Goal: Check status: Check status

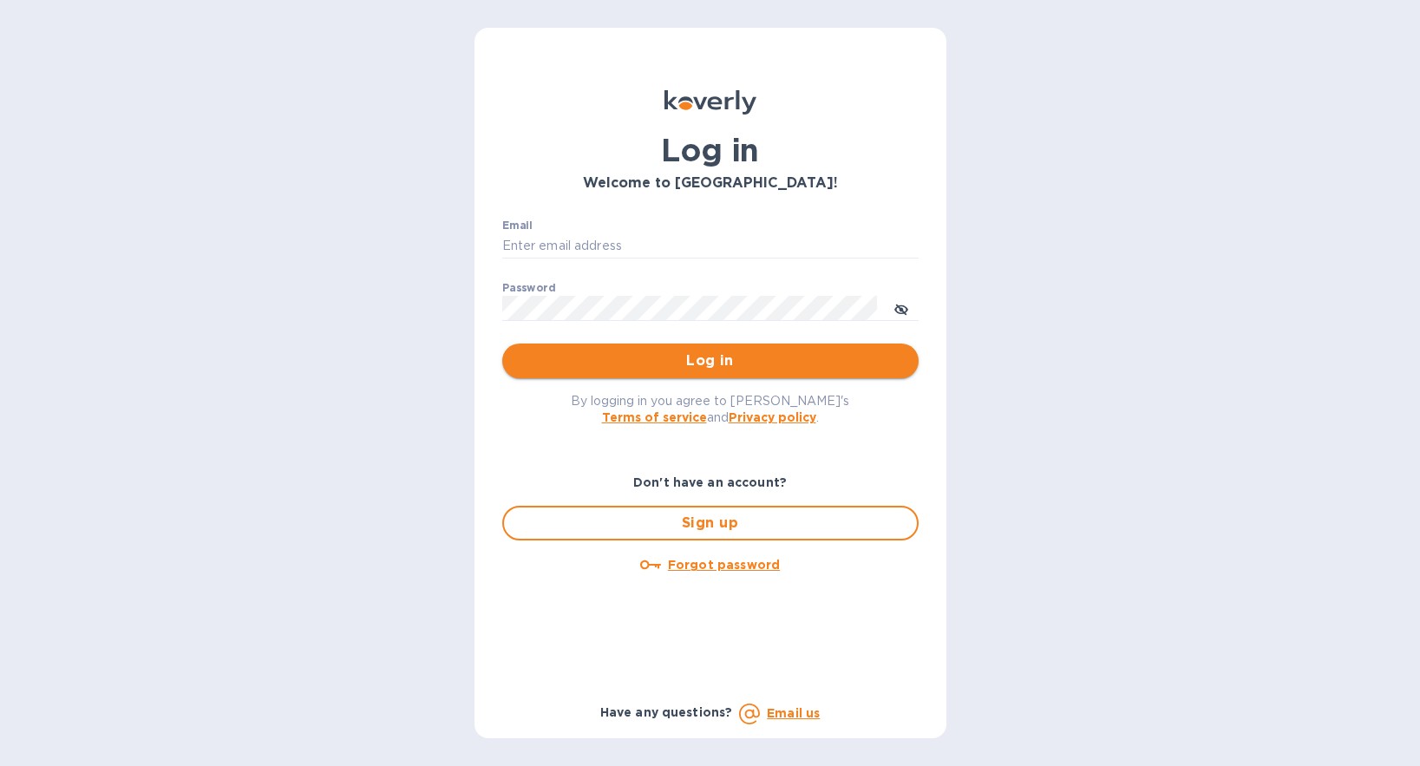
type input "[EMAIL_ADDRESS][DOMAIN_NAME]"
click at [680, 360] on span "Log in" at bounding box center [710, 361] width 389 height 21
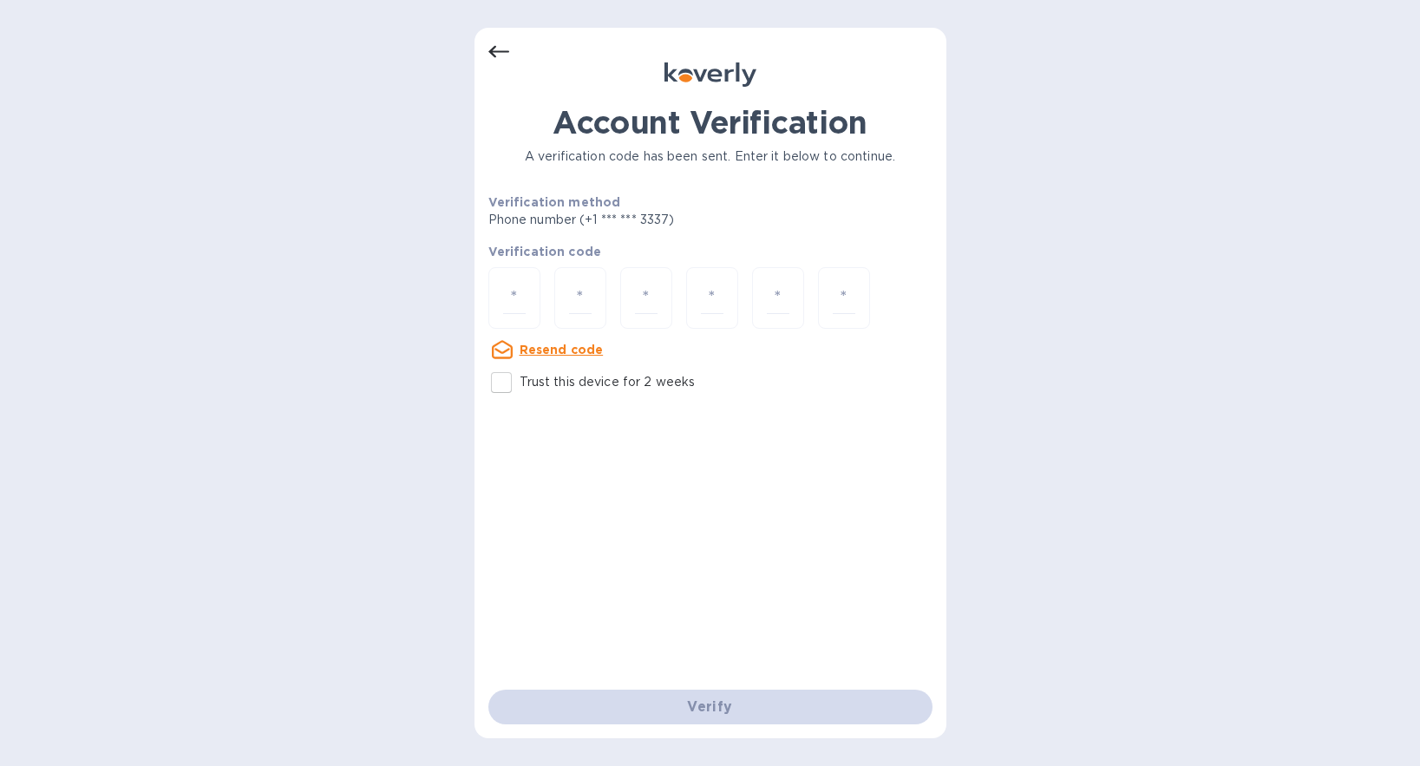
click at [501, 377] on input "Trust this device for 2 weeks" at bounding box center [501, 382] width 36 height 36
checkbox input "true"
click at [508, 292] on input "number" at bounding box center [514, 298] width 23 height 32
type input "3"
type input "9"
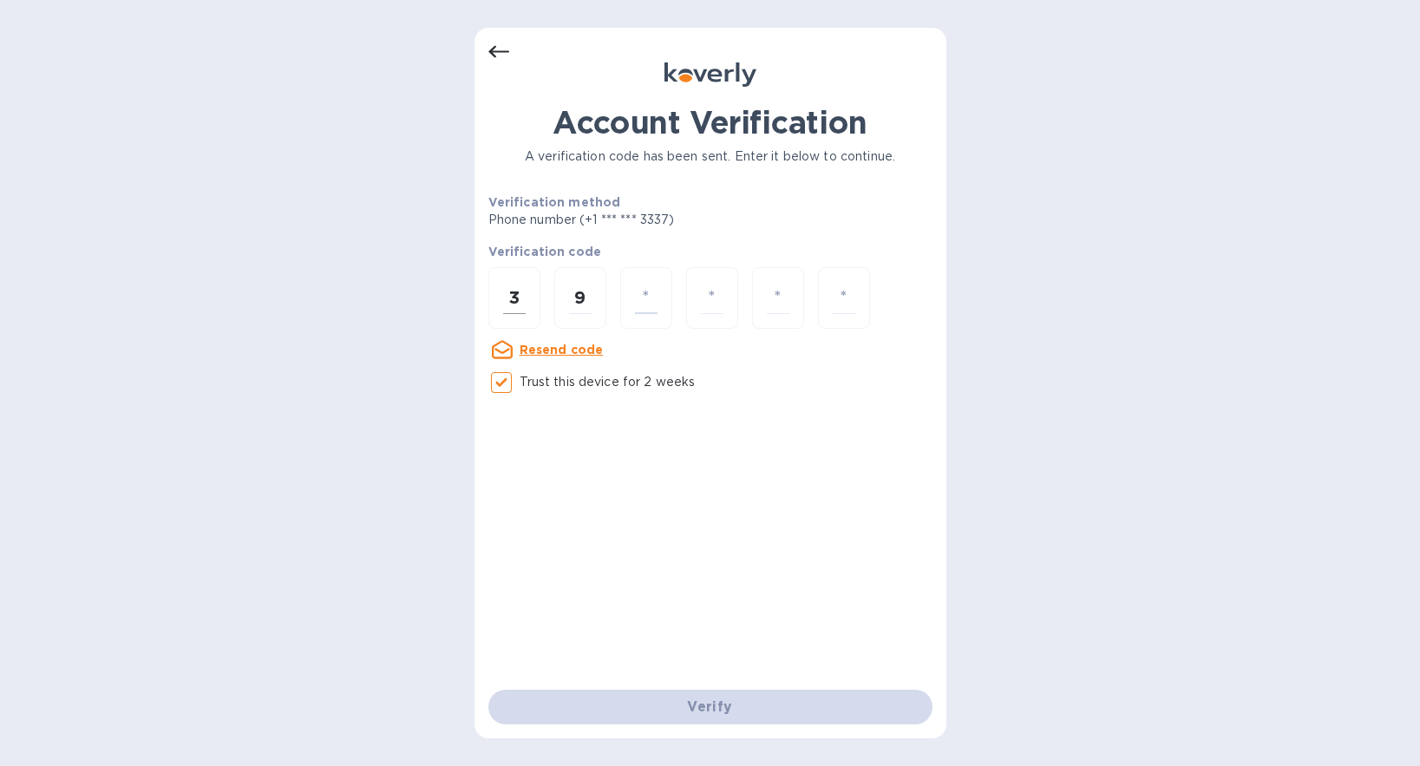
type input "3"
type input "5"
type input "6"
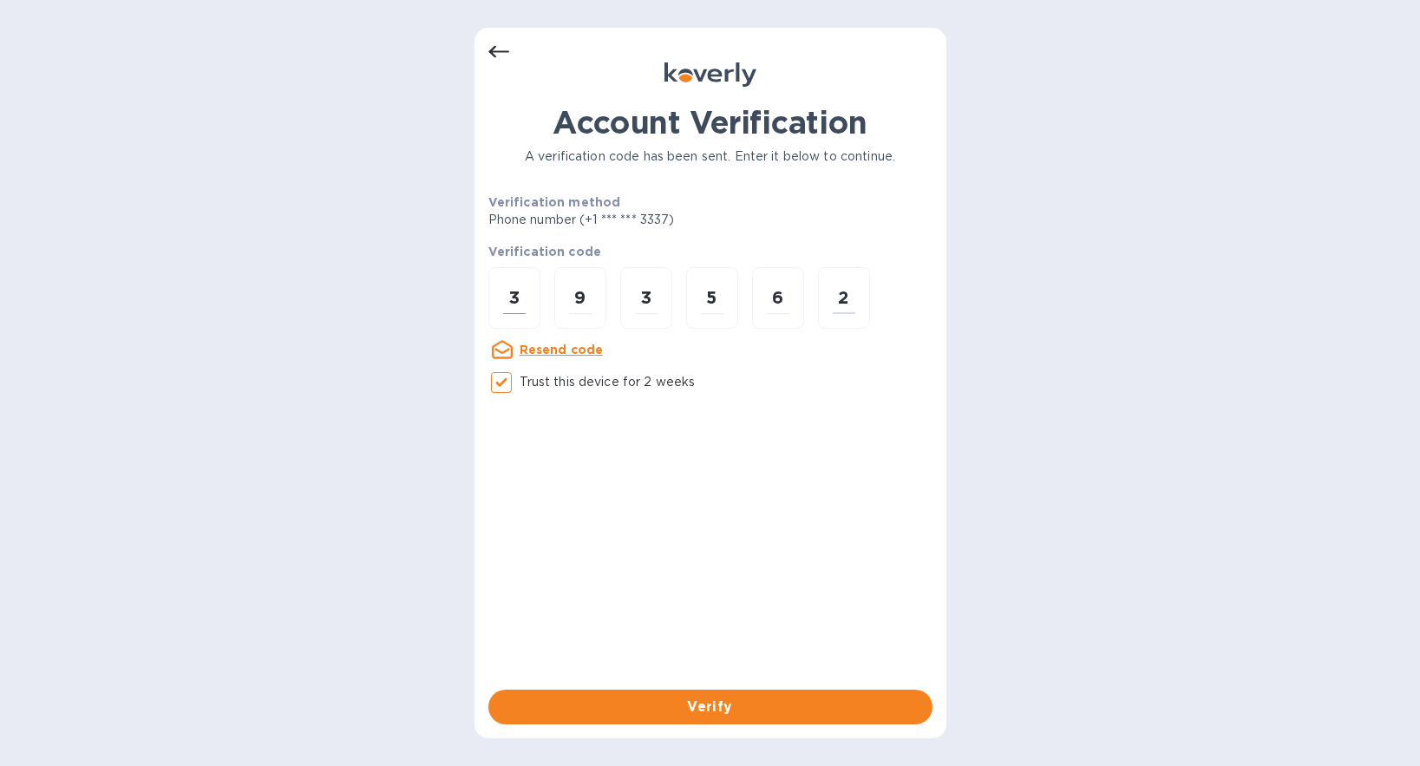
type input "2"
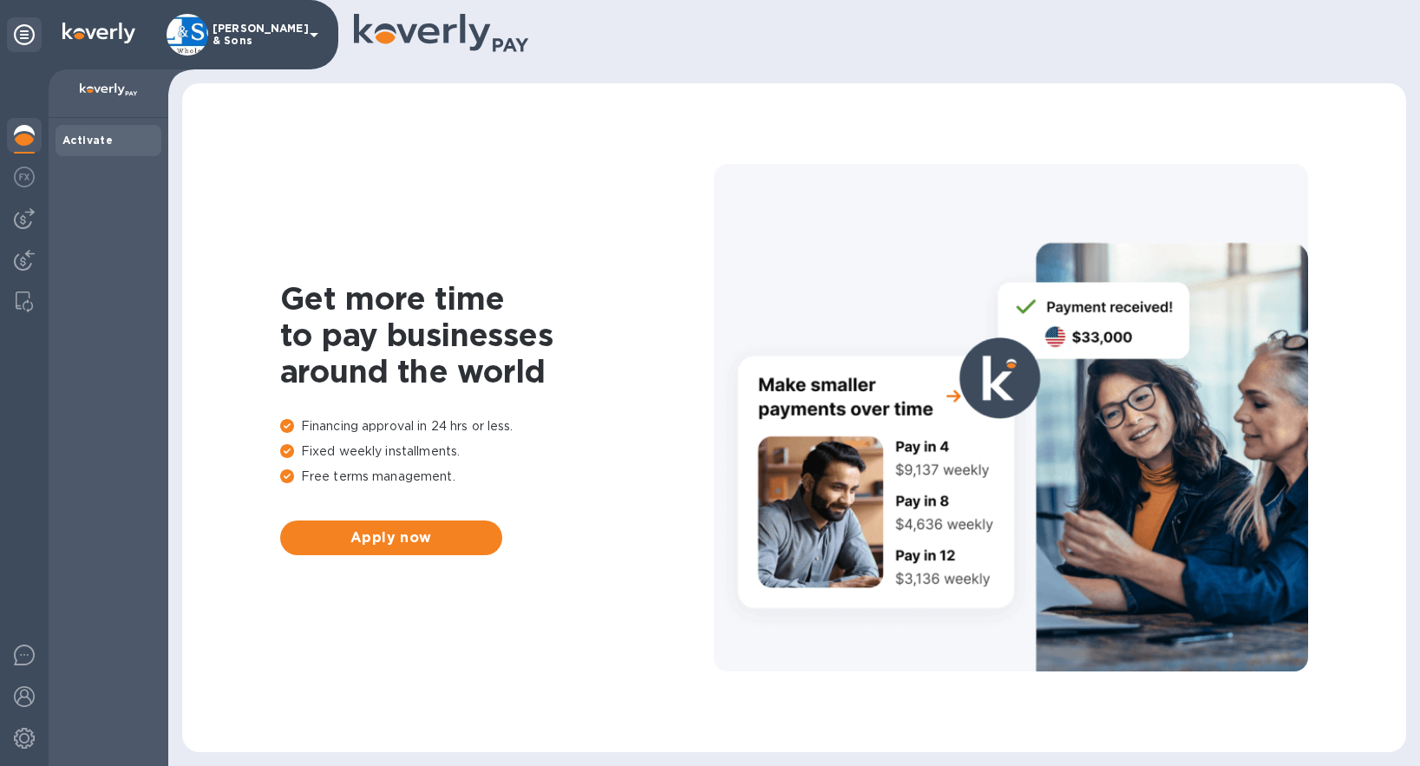
click at [472, 159] on div "Get more time to pay businesses around the world Financing approval in 24 hrs o…" at bounding box center [795, 418] width 1190 height 634
click at [26, 259] on img at bounding box center [24, 260] width 21 height 21
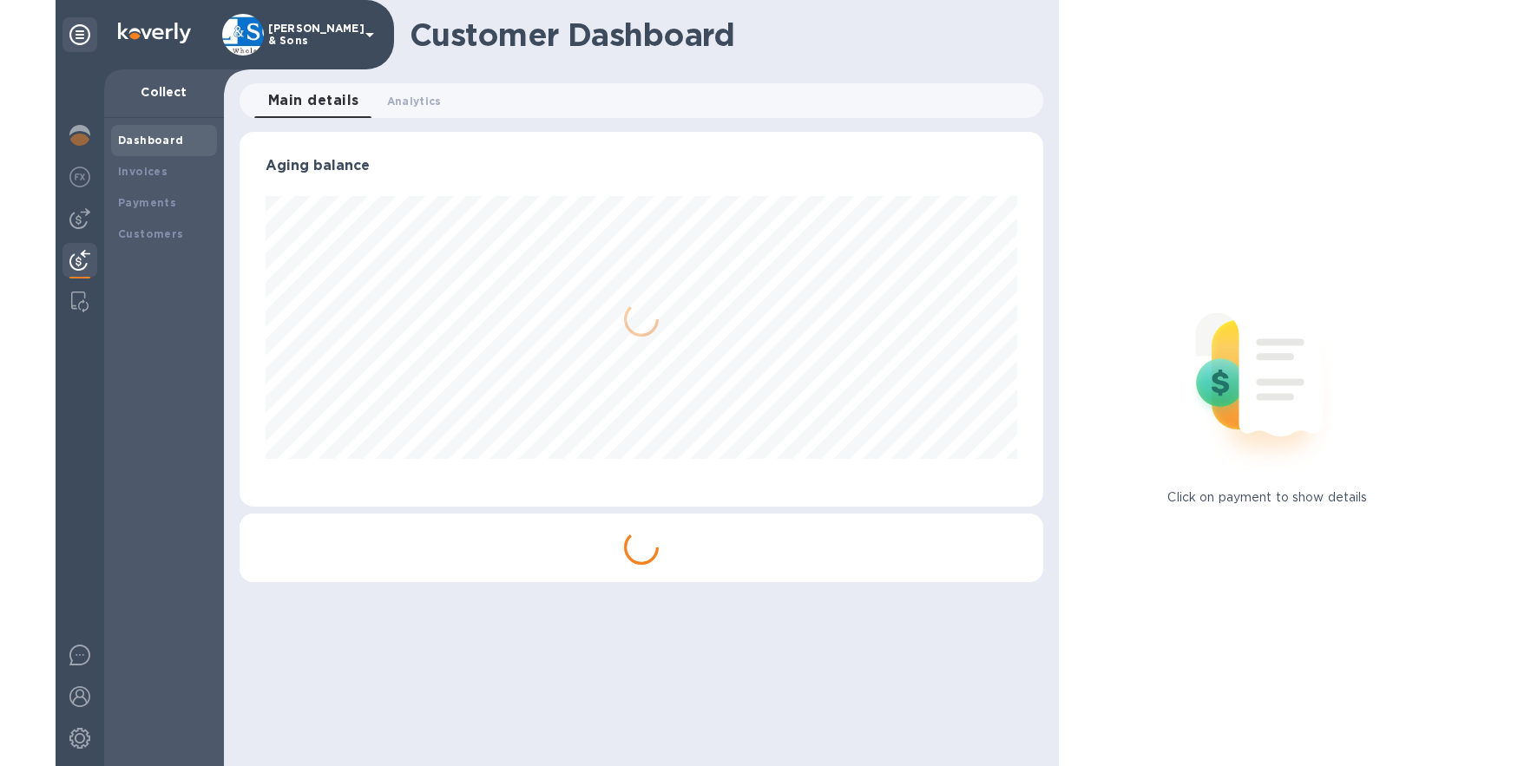
scroll to position [375, 804]
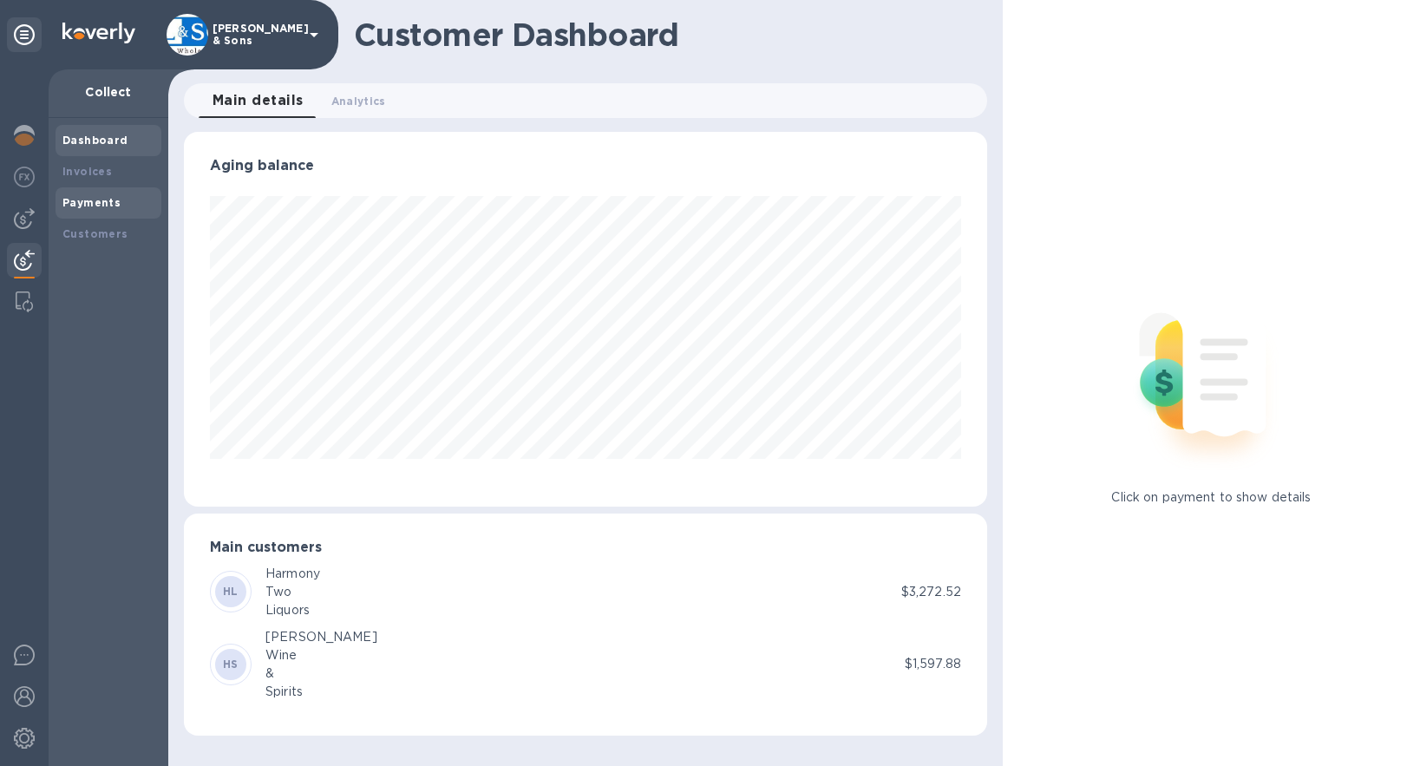
click at [115, 199] on b "Payments" at bounding box center [91, 202] width 58 height 13
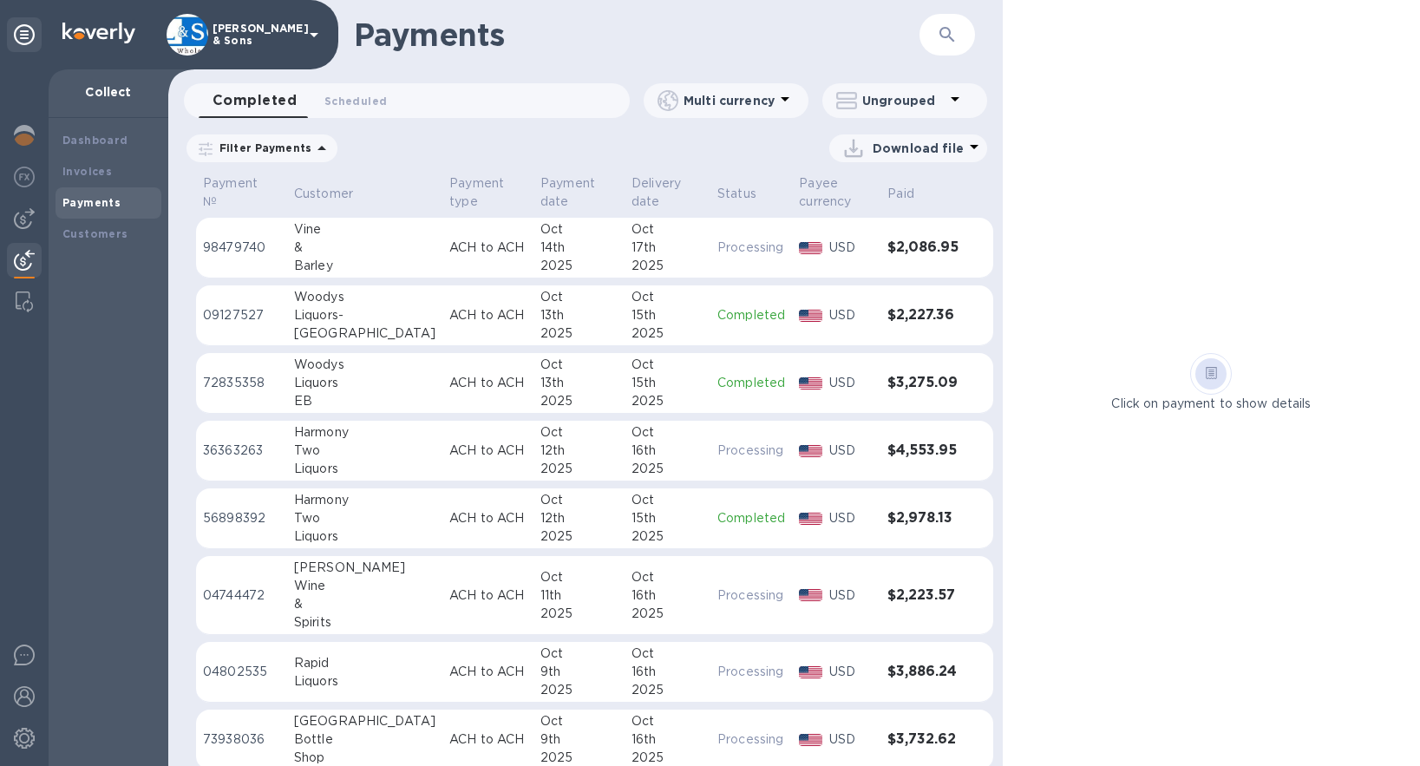
click at [265, 151] on p "Filter Payments" at bounding box center [262, 148] width 99 height 15
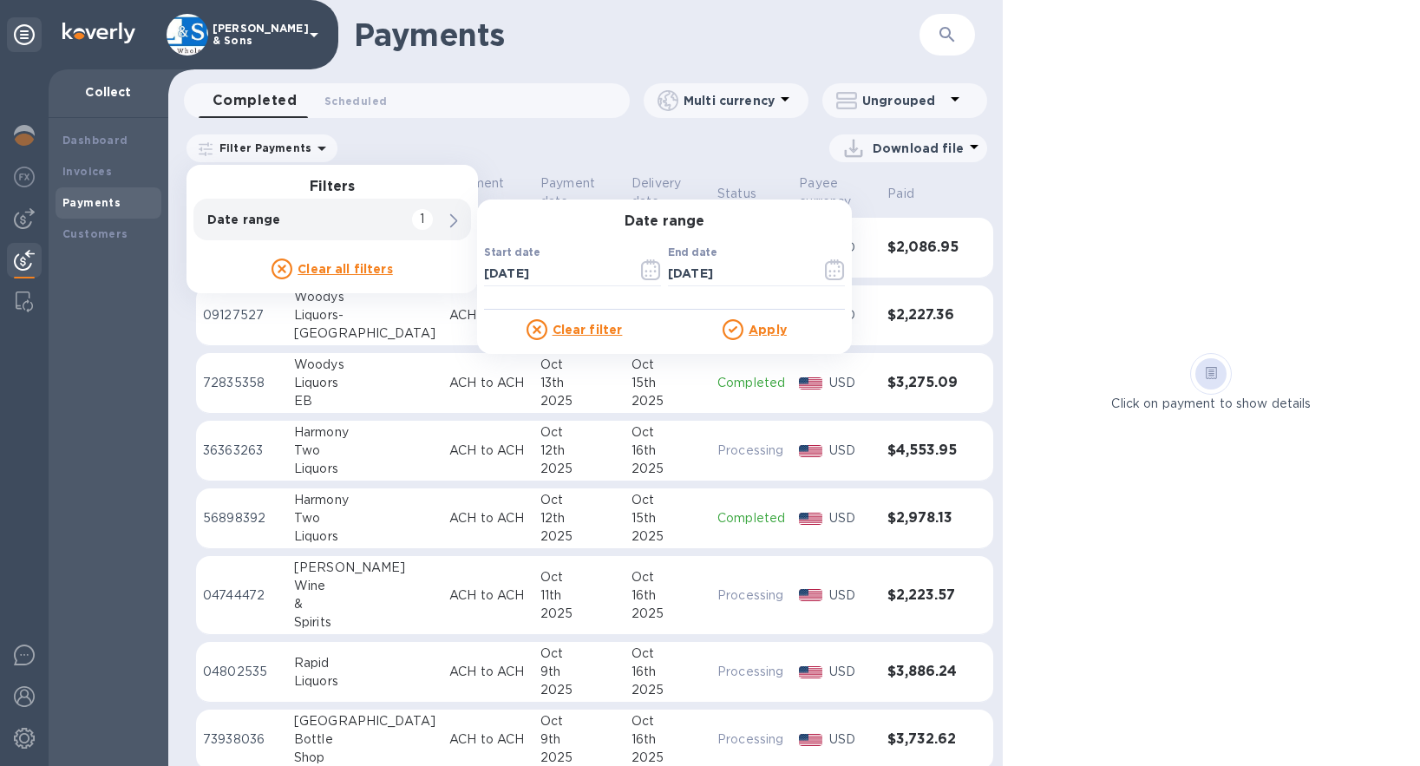
click at [982, 190] on div "Payment № Customer Payment type Payment date Delivery date Status Payee currenc…" at bounding box center [585, 469] width 835 height 594
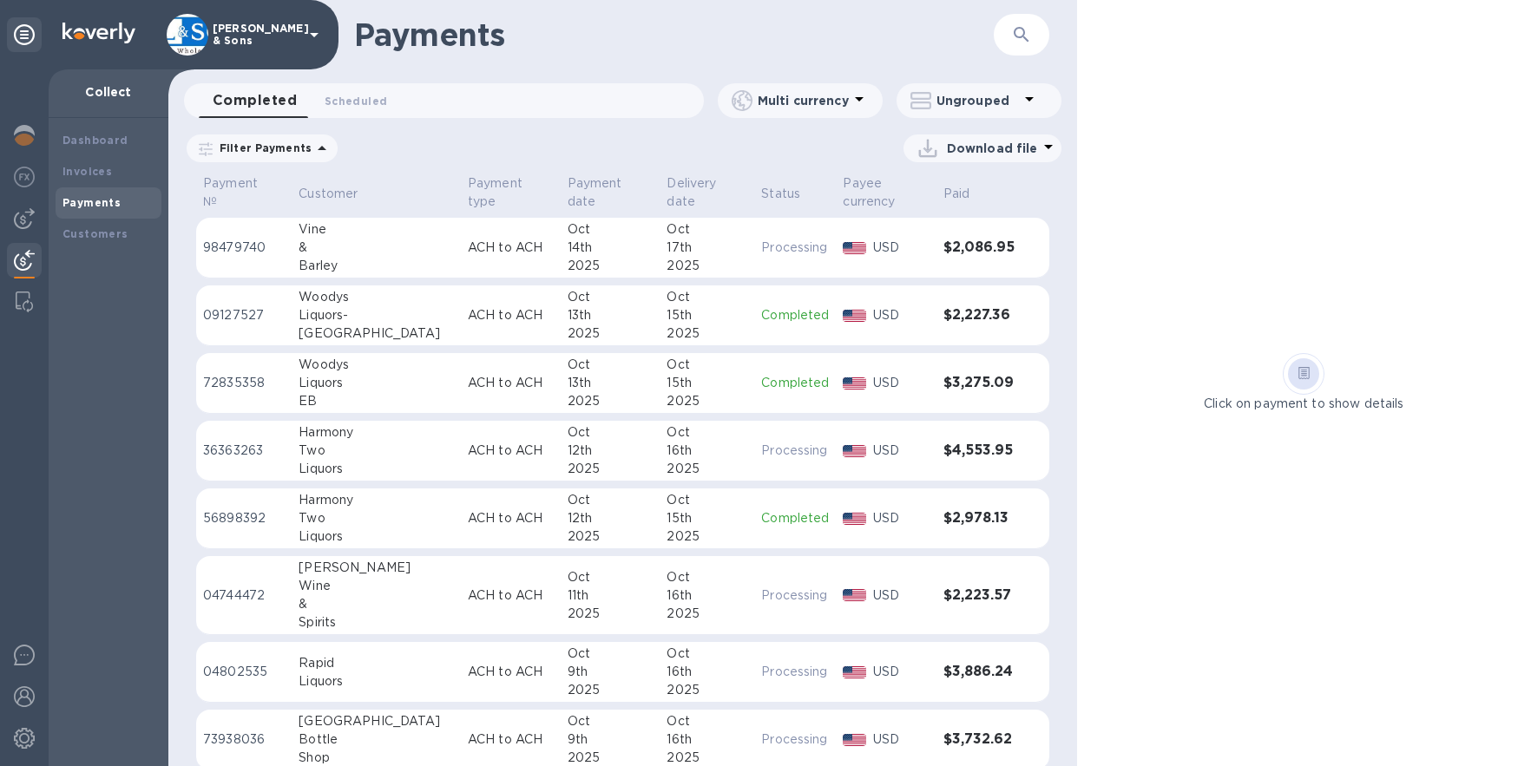
click at [295, 148] on p "Filter Payments" at bounding box center [262, 148] width 99 height 15
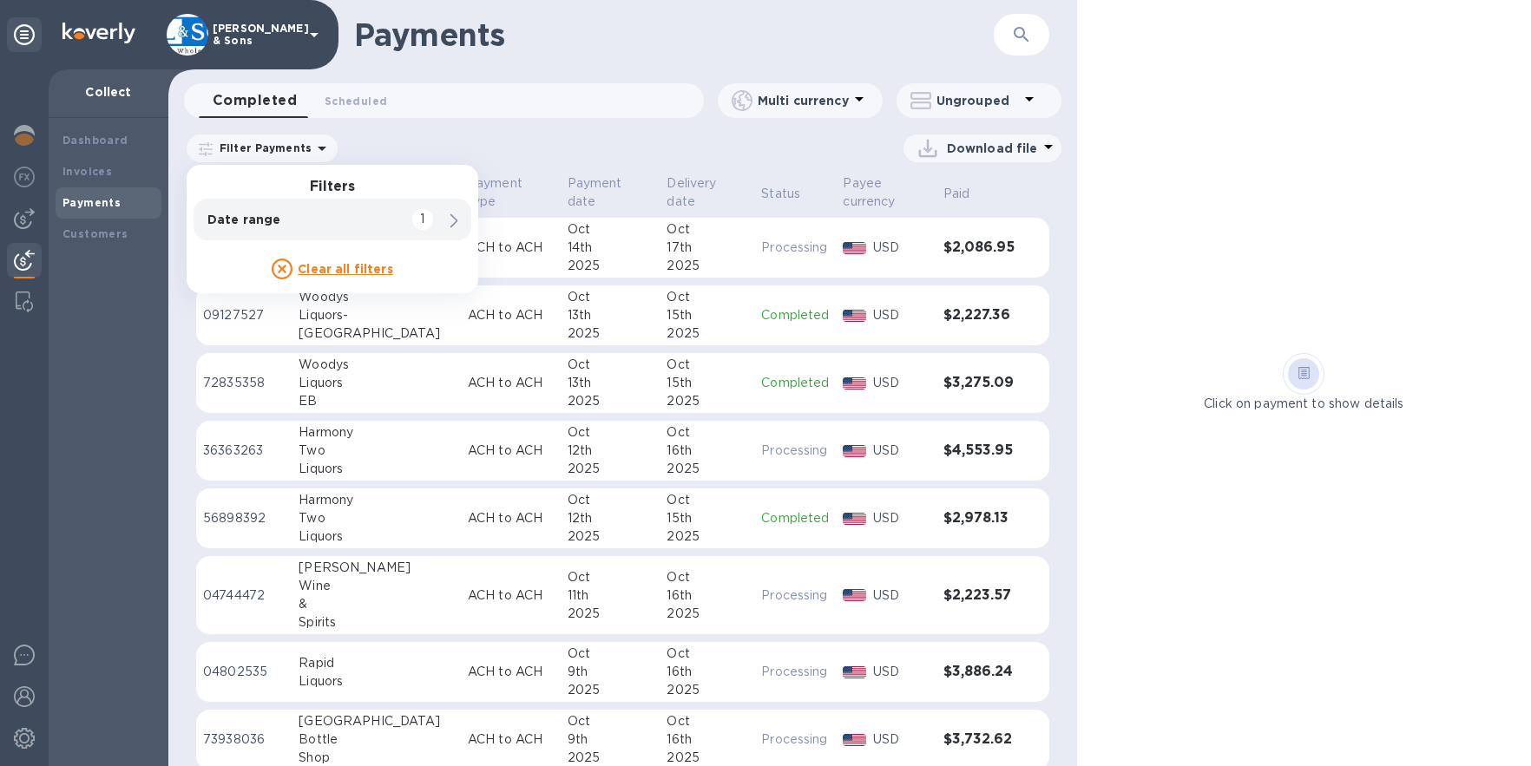
click at [351, 124] on div "Completed 0 Scheduled 0 Multi currency Ungrouped" at bounding box center [622, 104] width 909 height 42
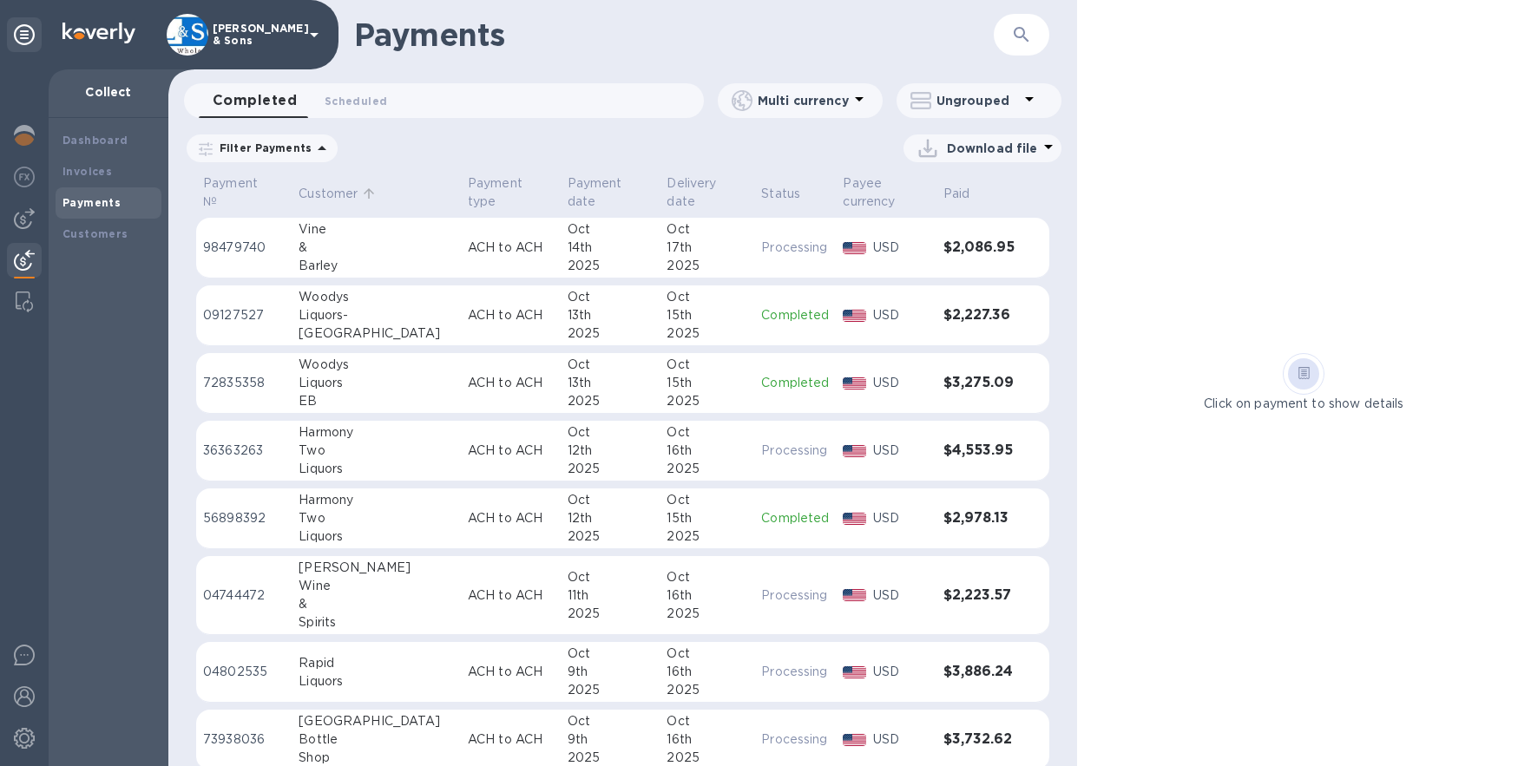
click at [325, 194] on p "Customer" at bounding box center [327, 194] width 59 height 18
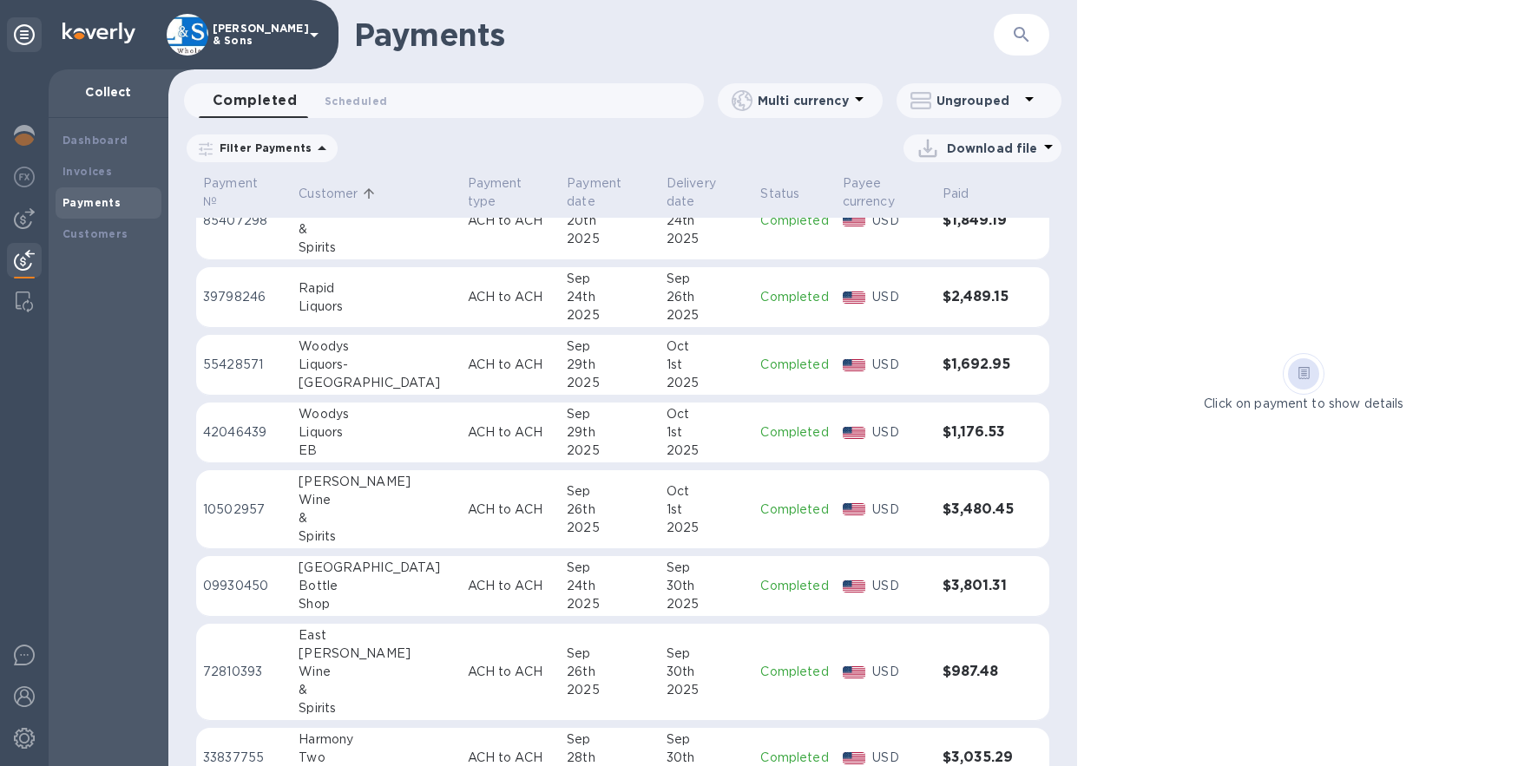
scroll to position [663, 0]
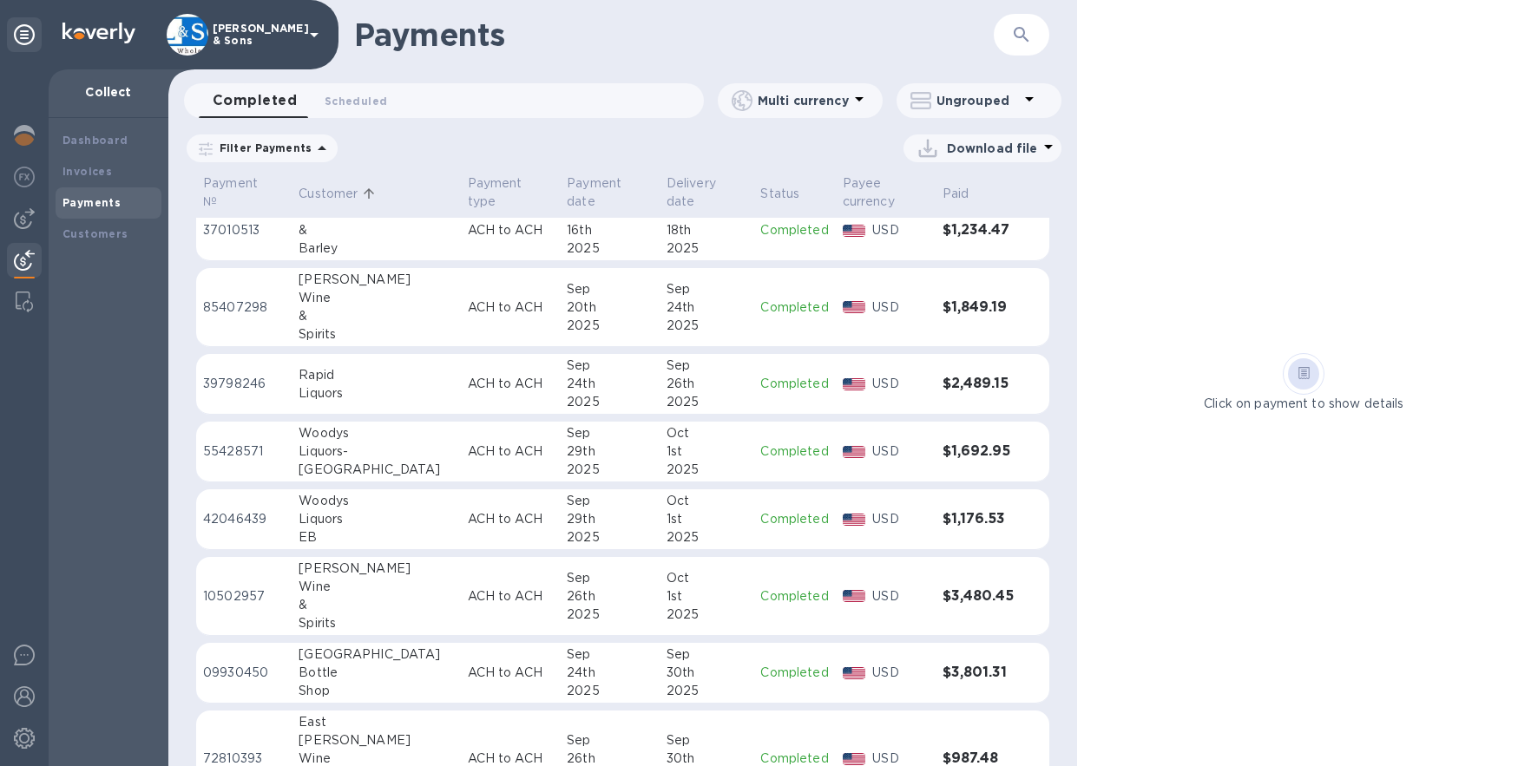
click at [0, 0] on p "Date range : 09/15/2025 to 10/16/2025" at bounding box center [0, 0] width 0 height 0
click at [0, 0] on label "Start date" at bounding box center [0, 0] width 0 height 0
click at [0, 0] on input "09/15/2025" at bounding box center [0, 0] width 0 height 0
click at [0, 0] on icon "button" at bounding box center [0, 0] width 0 height 0
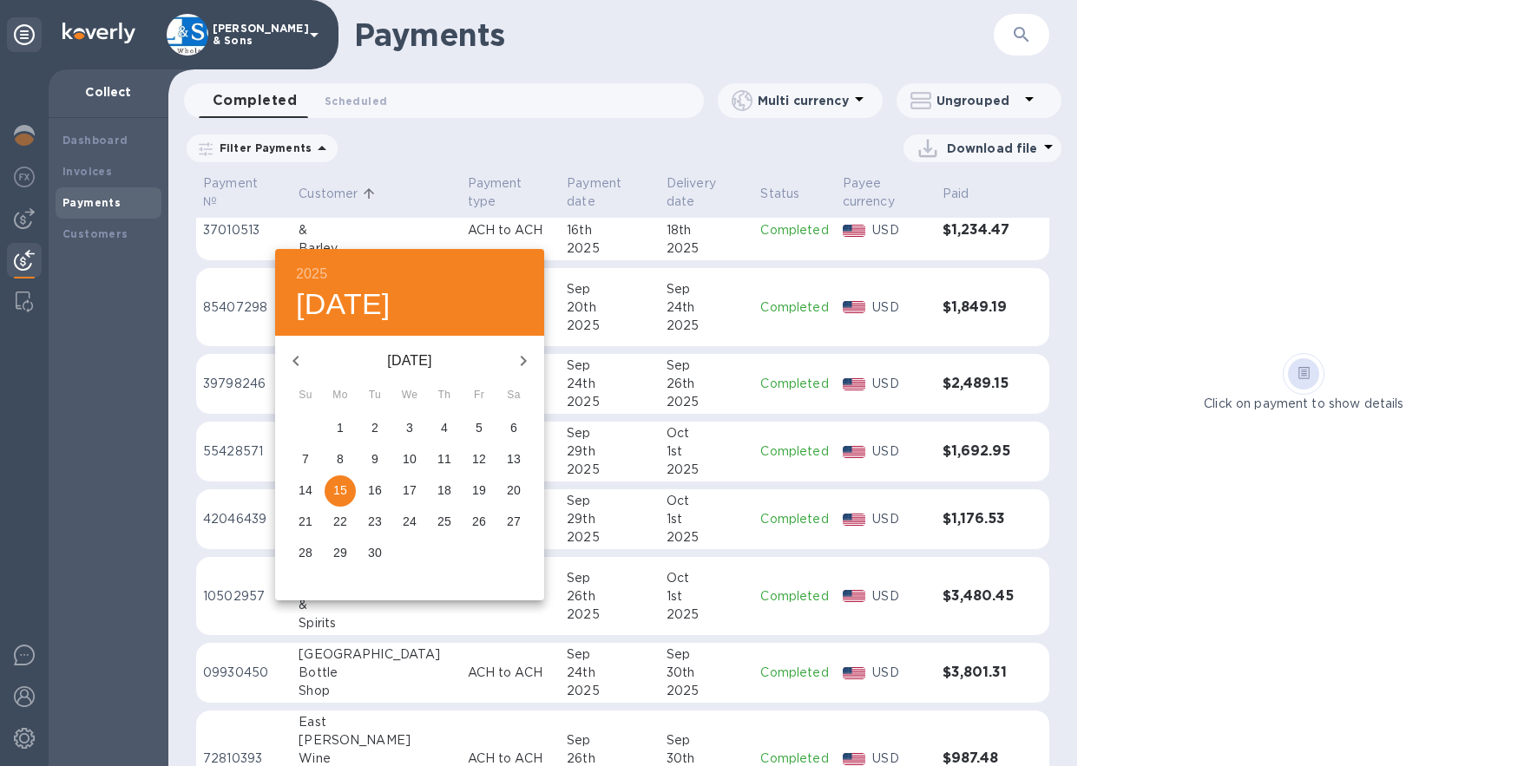
click at [528, 357] on icon "button" at bounding box center [523, 361] width 21 height 21
click at [443, 459] on p "9" at bounding box center [444, 458] width 7 height 17
type input "10/09/2025"
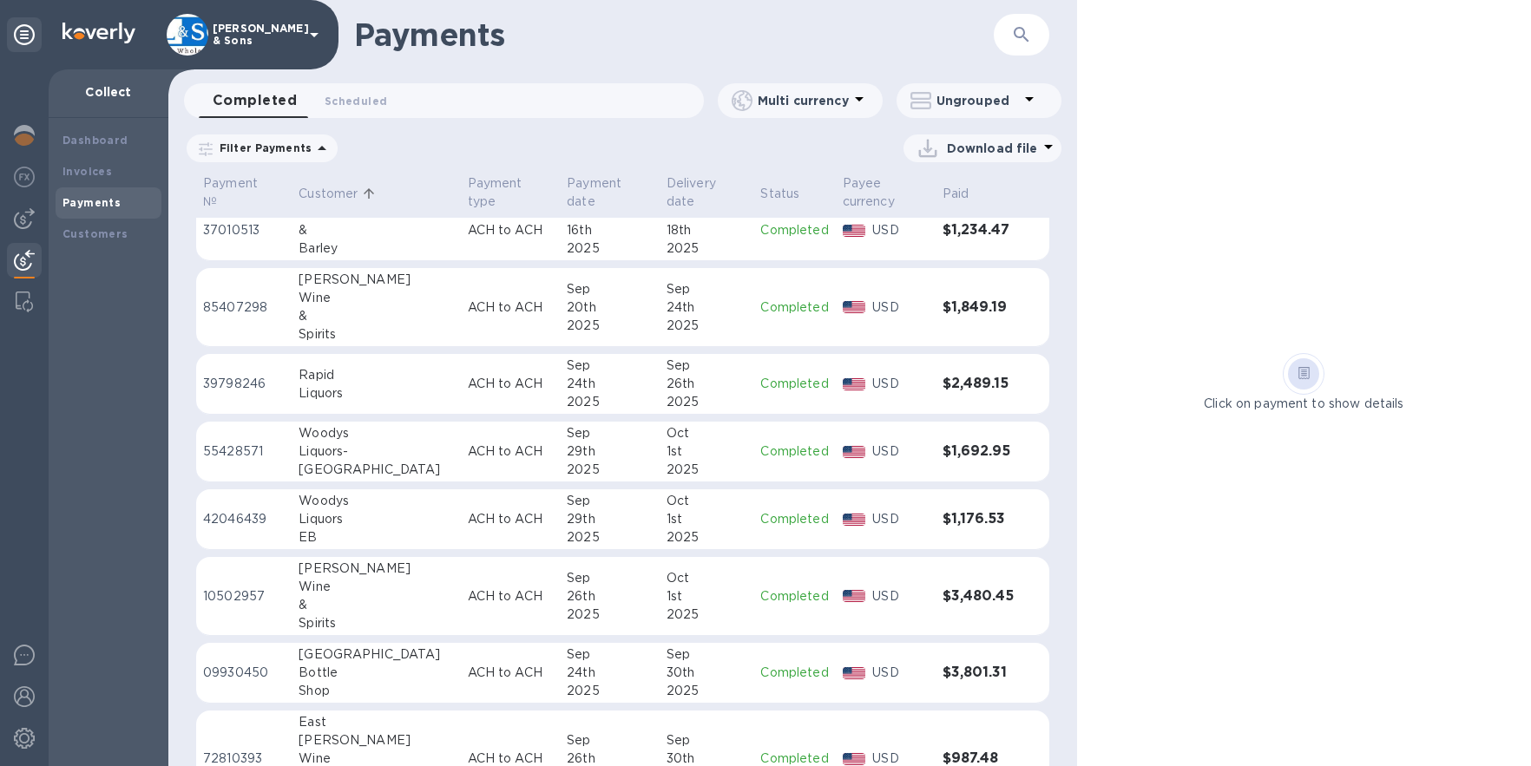
click at [0, 0] on icon at bounding box center [0, 0] width 0 height 0
click at [0, 0] on u "Apply" at bounding box center [0, 0] width 0 height 0
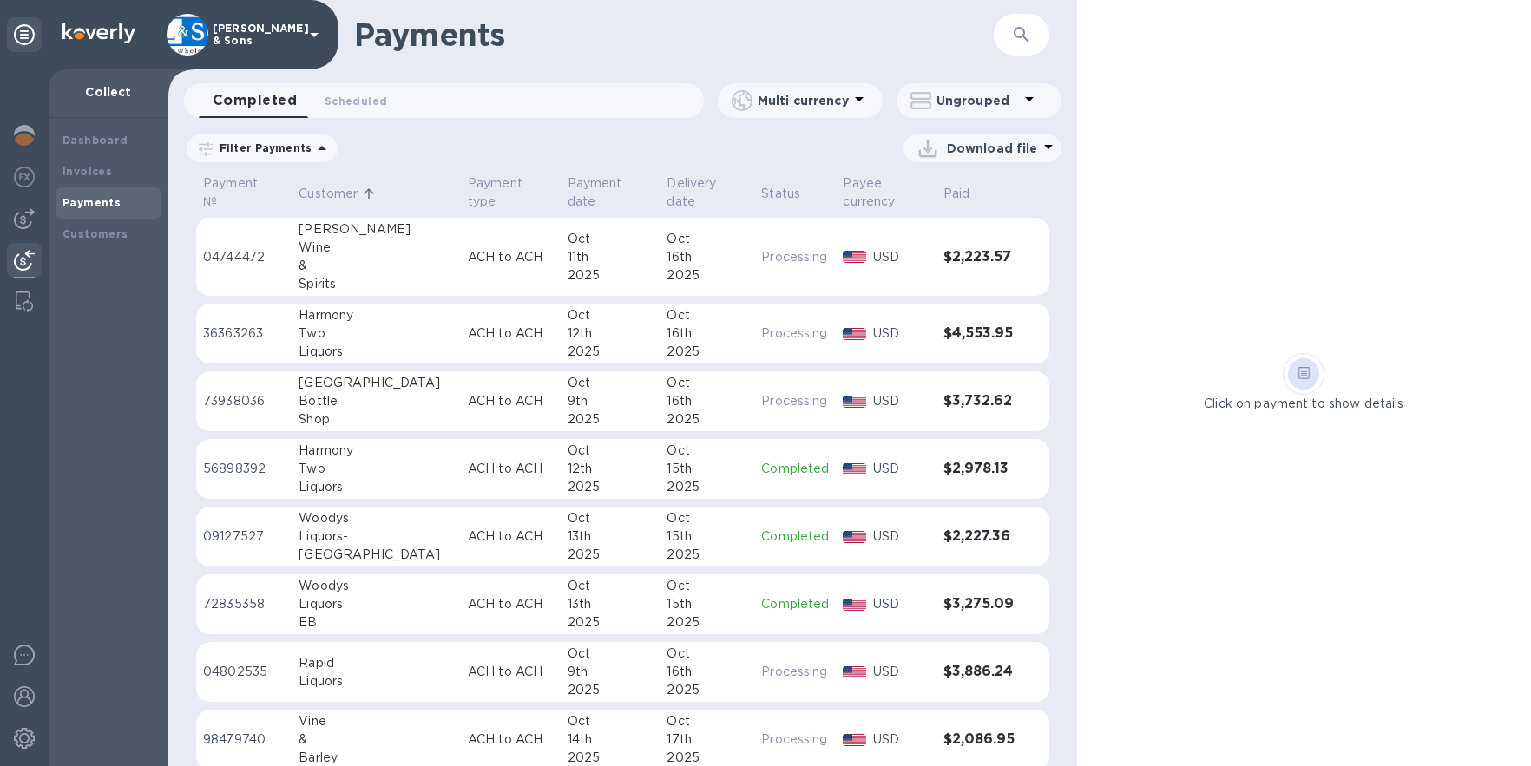
click at [278, 142] on p "Filter Payments" at bounding box center [262, 148] width 99 height 15
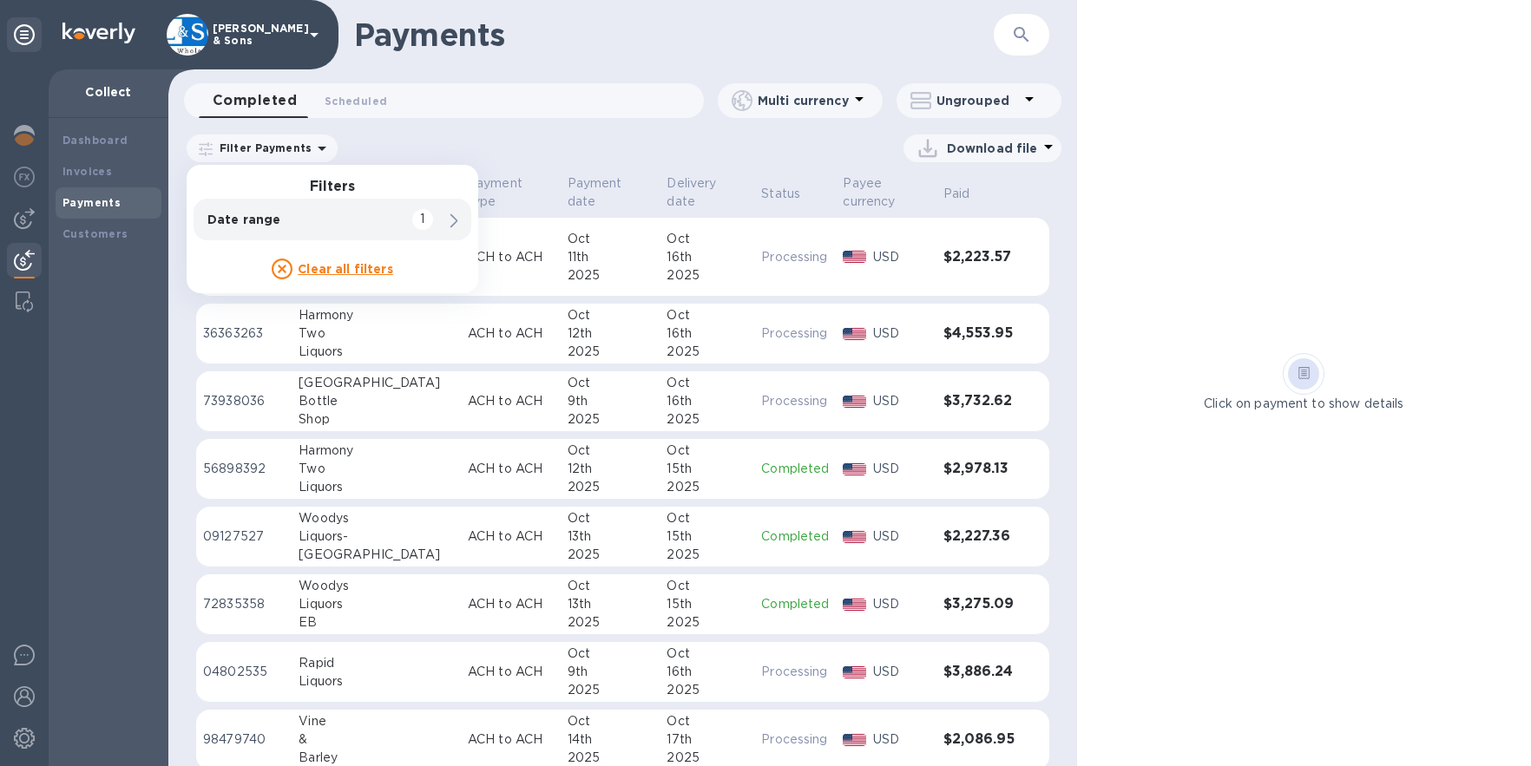
click at [185, 310] on div "Payment № Customer Payment type Payment date Delivery date Status Payee currenc…" at bounding box center [622, 469] width 909 height 594
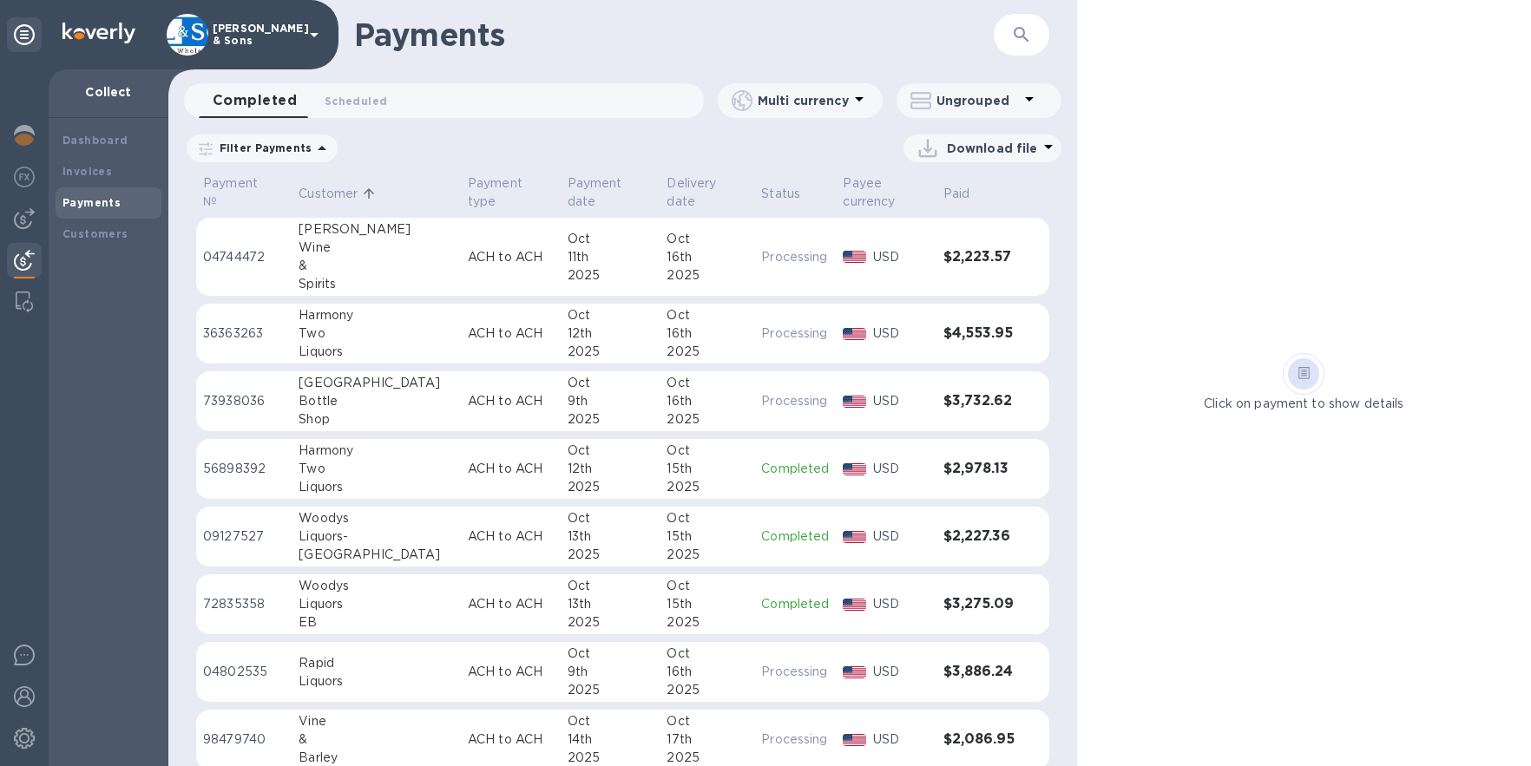
click at [684, 462] on div "15th" at bounding box center [706, 469] width 81 height 18
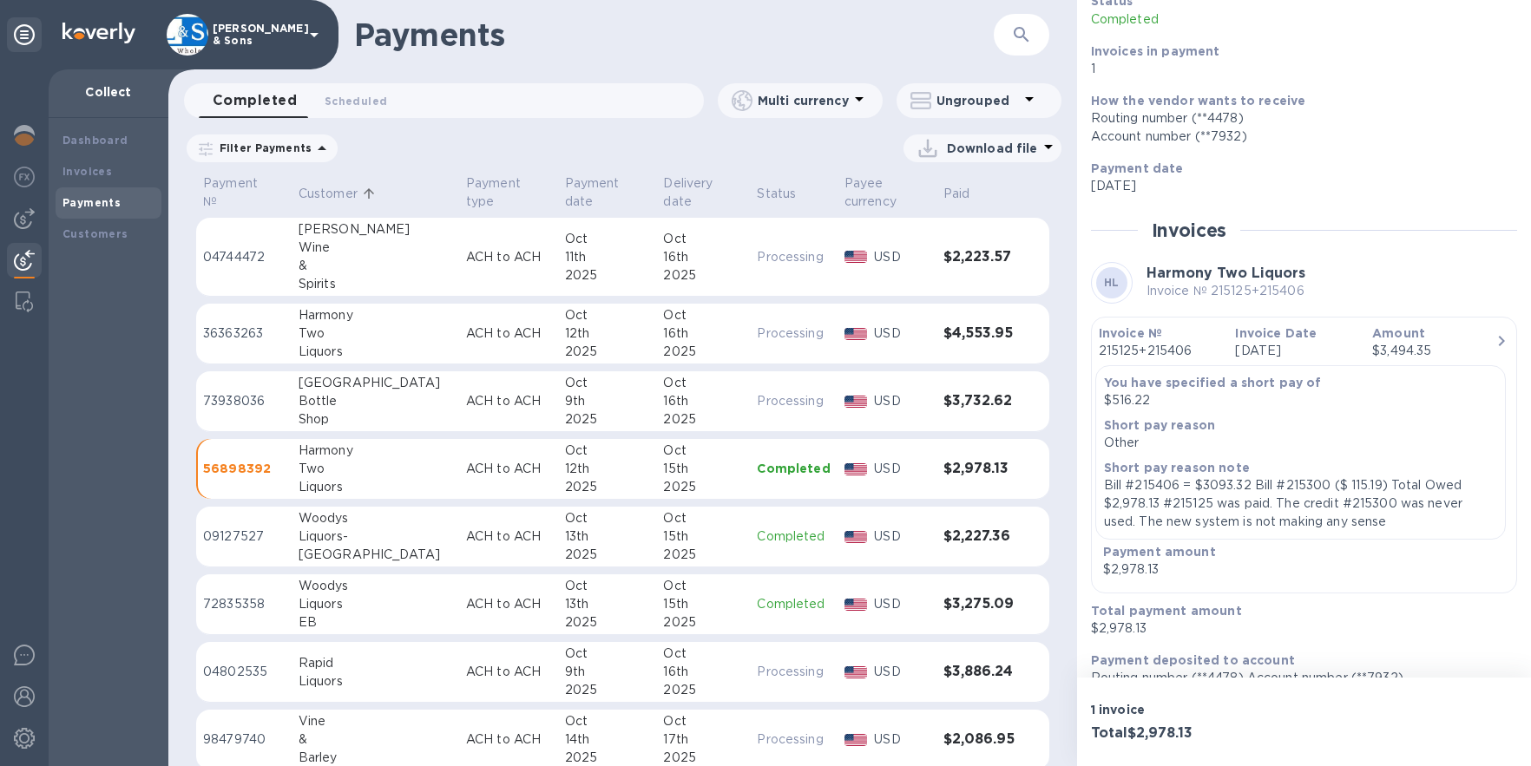
scroll to position [156, 0]
